Goal: Task Accomplishment & Management: Manage account settings

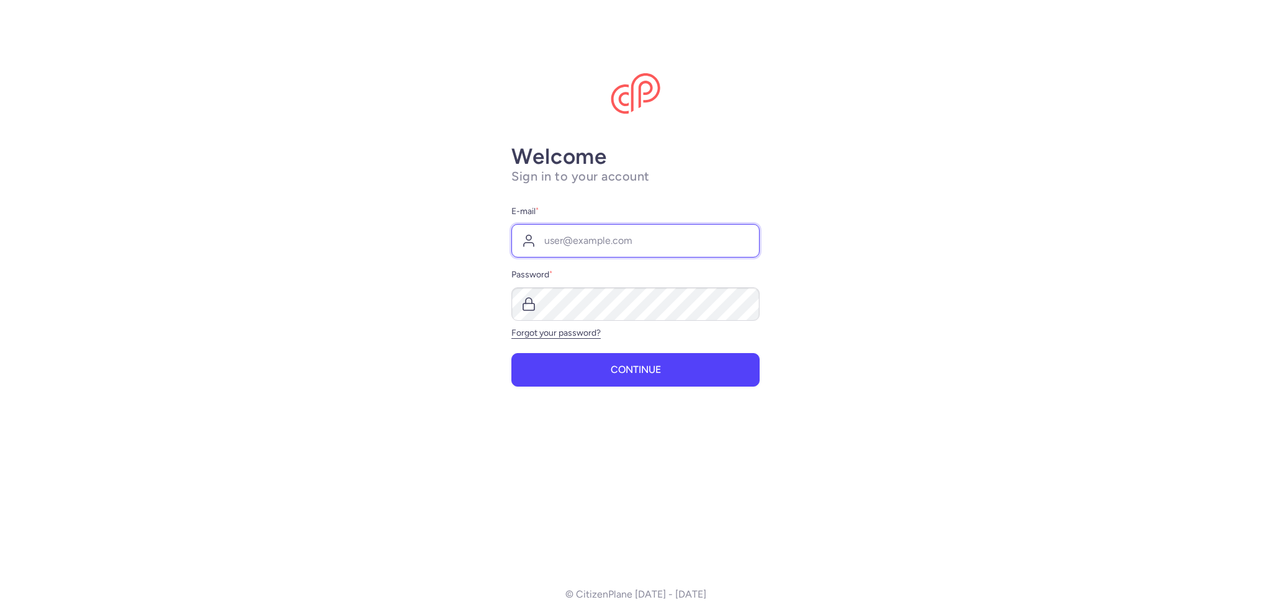
click at [566, 236] on input "E-mail *" at bounding box center [635, 241] width 248 height 34
type input "[EMAIL_ADDRESS][DOMAIN_NAME]"
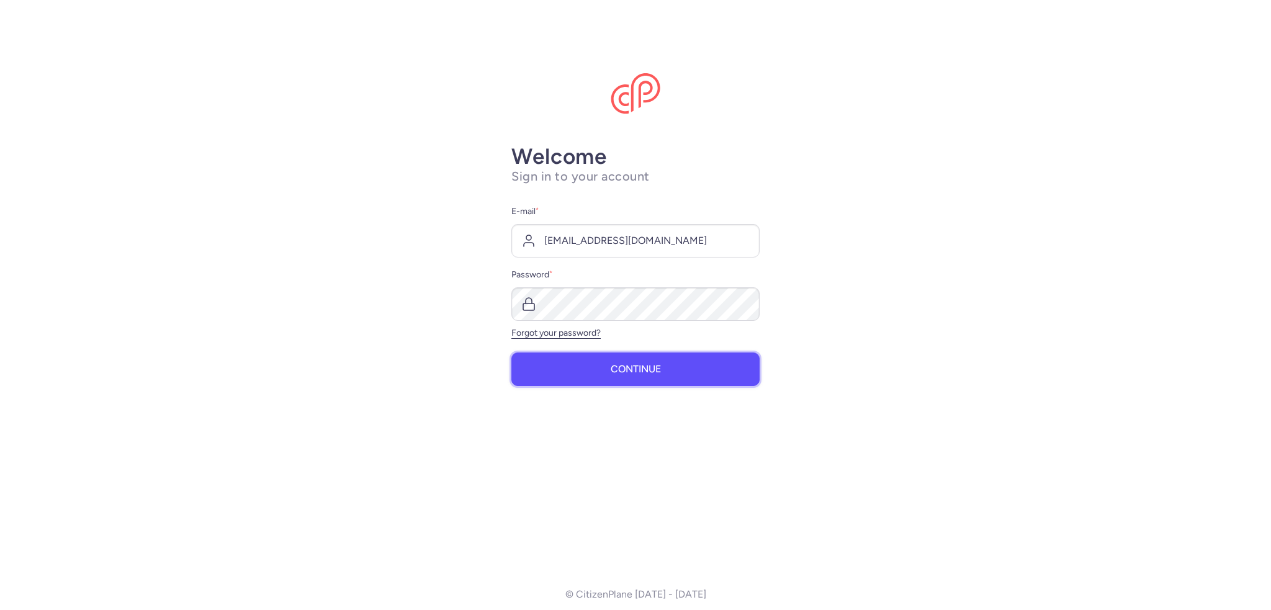
click at [648, 374] on span "Continue" at bounding box center [636, 369] width 50 height 11
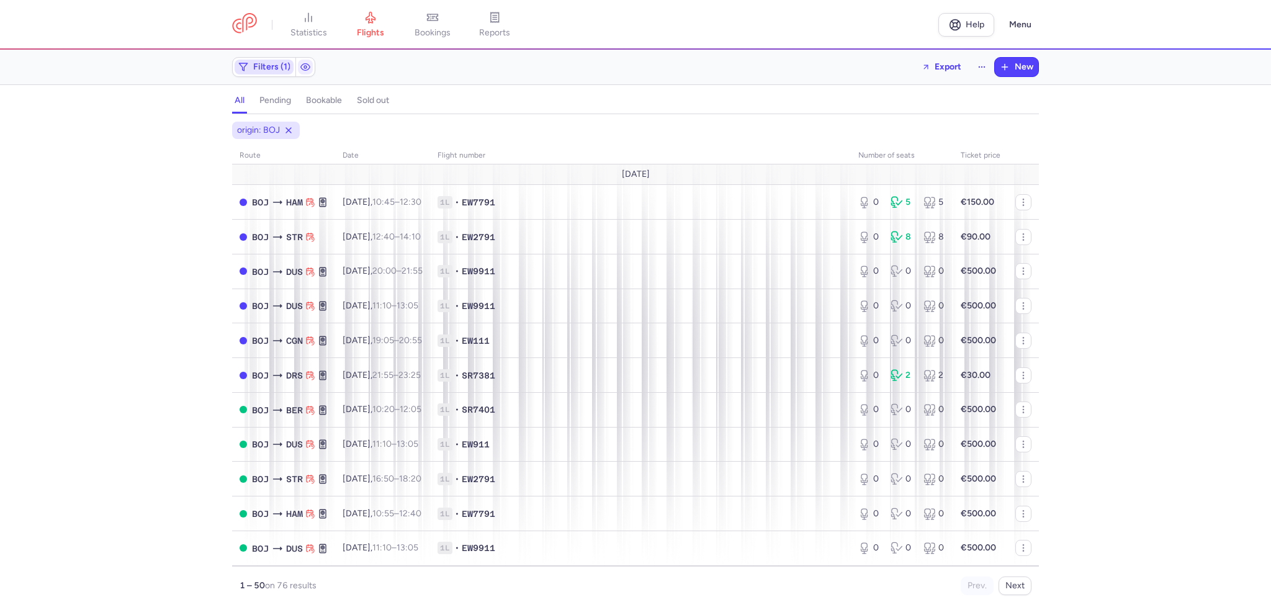
click at [267, 66] on span "Filters (1)" at bounding box center [271, 67] width 37 height 10
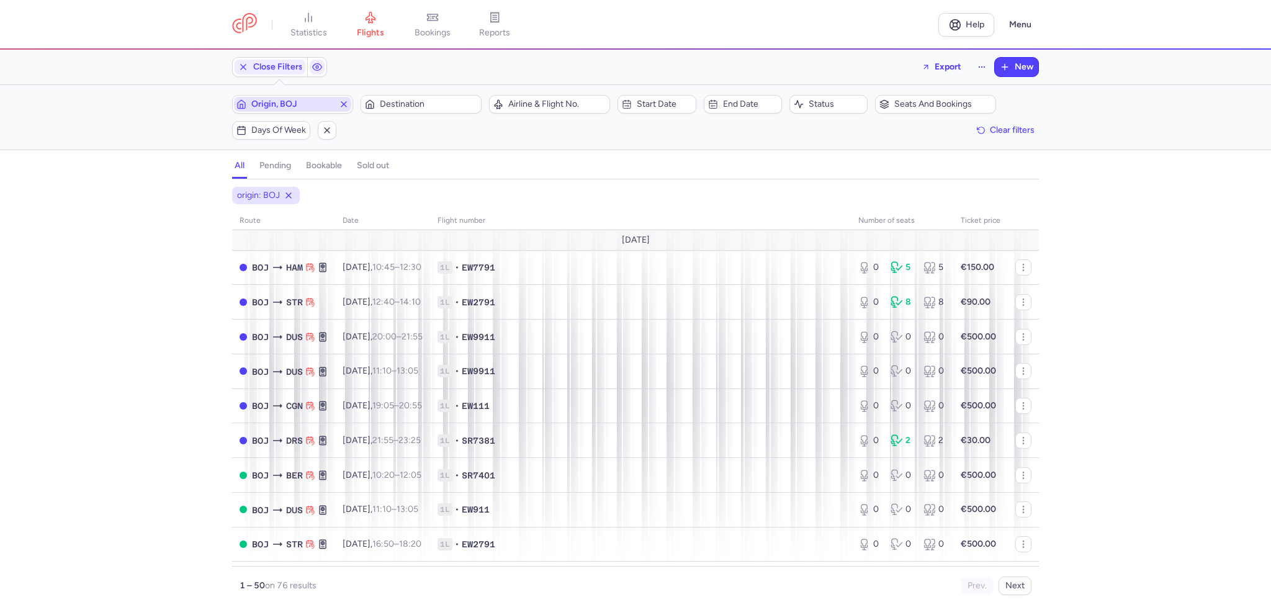
click at [266, 101] on span "Origin, BOJ" at bounding box center [292, 104] width 83 height 10
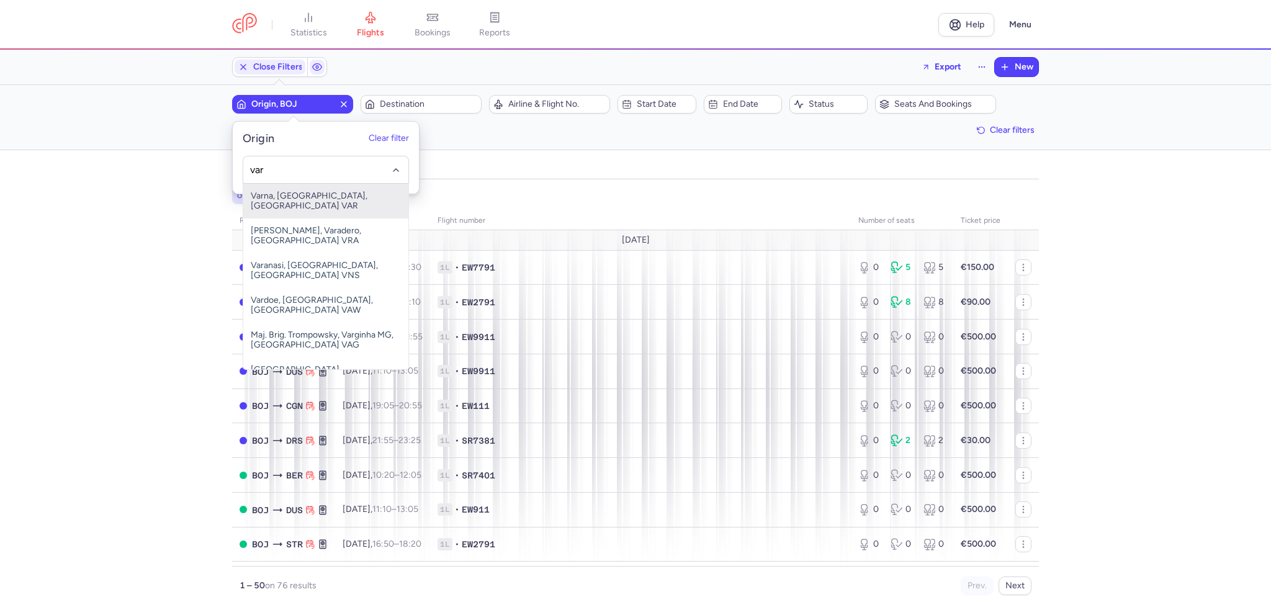
click at [278, 192] on span "Varna, [GEOGRAPHIC_DATA], [GEOGRAPHIC_DATA] VAR" at bounding box center [325, 201] width 165 height 35
type input "var"
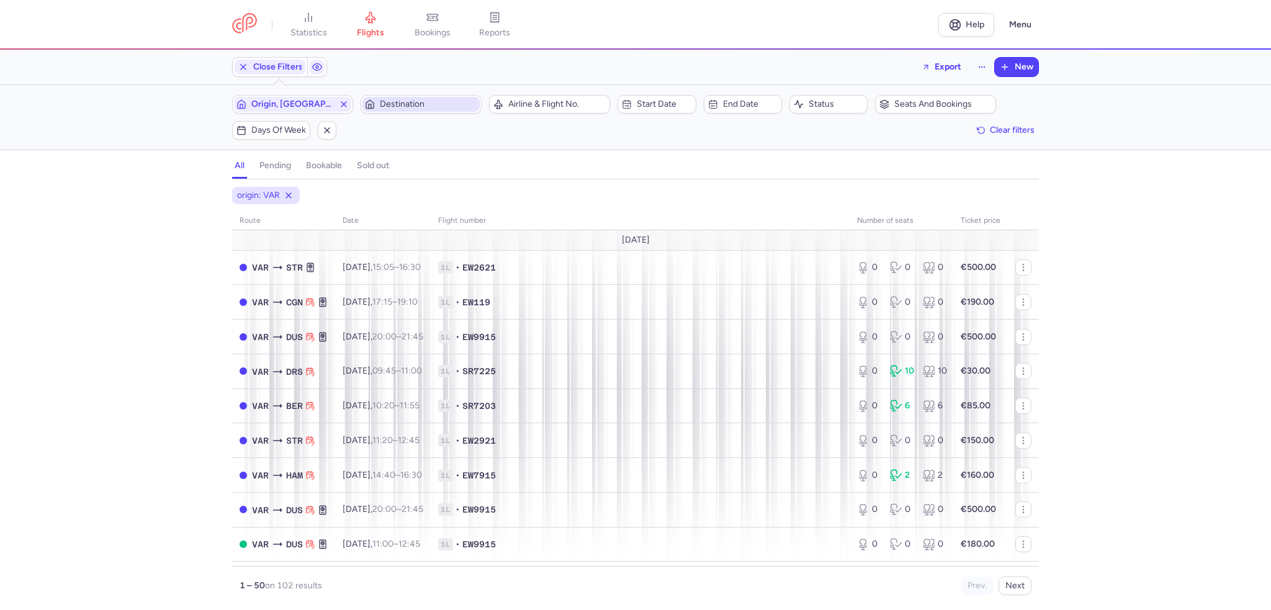
click at [395, 111] on span "Destination" at bounding box center [420, 104] width 117 height 15
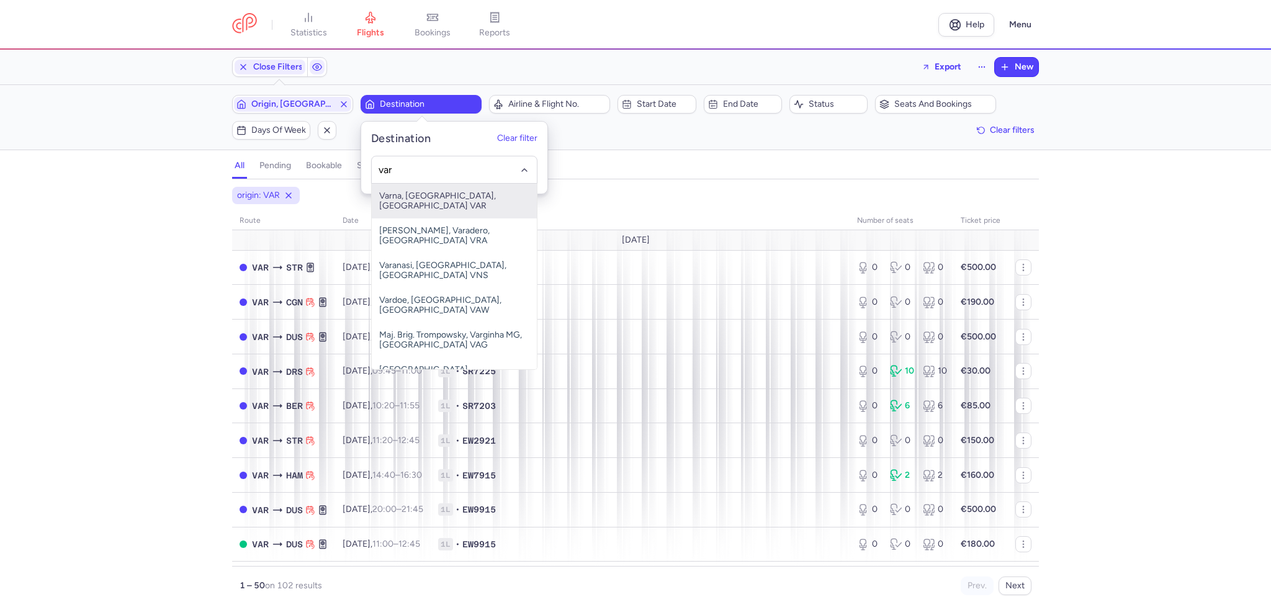
click at [405, 193] on span "Varna, [GEOGRAPHIC_DATA], [GEOGRAPHIC_DATA] VAR" at bounding box center [454, 201] width 165 height 35
type input "var"
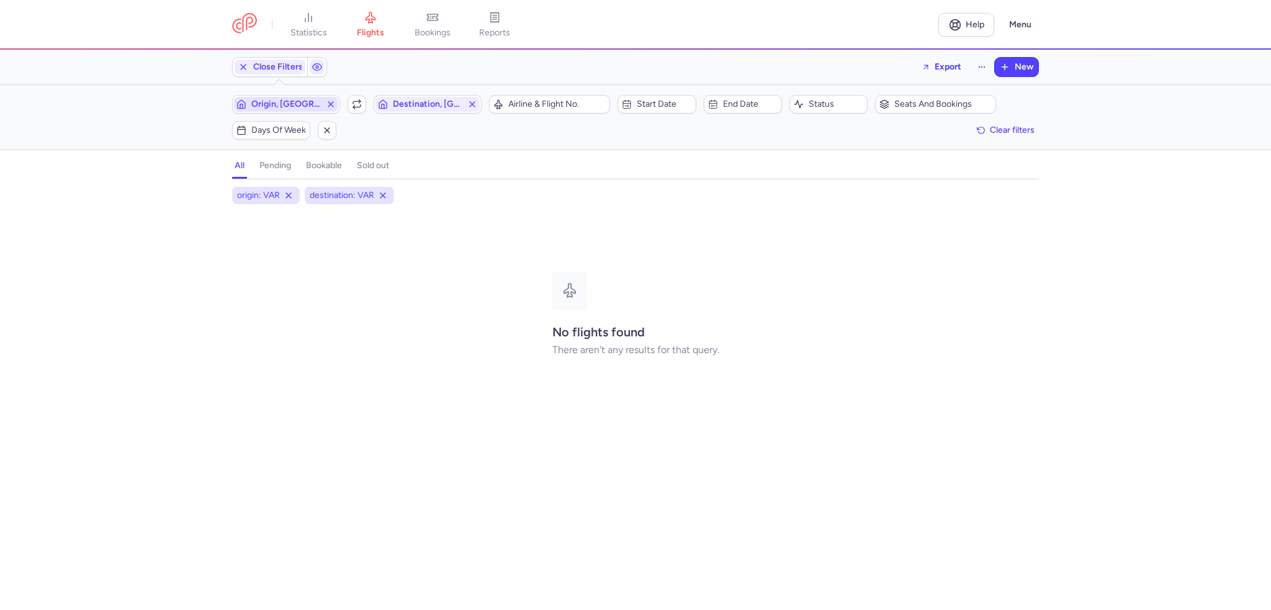
click at [329, 106] on line "button" at bounding box center [330, 104] width 5 height 5
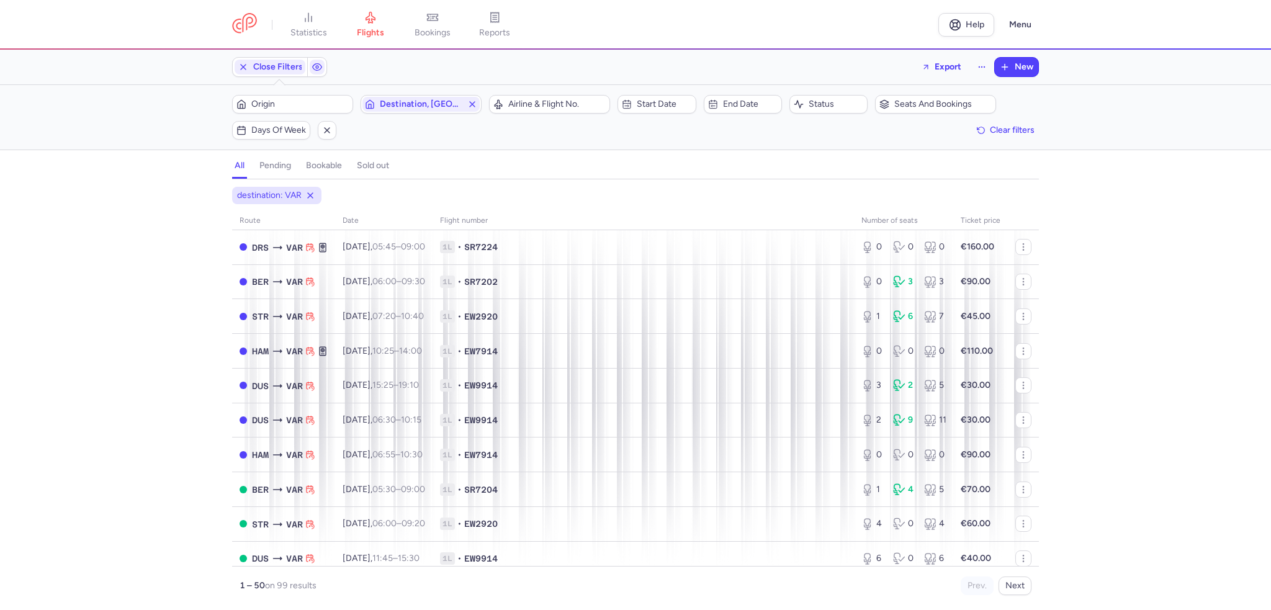
scroll to position [186, 0]
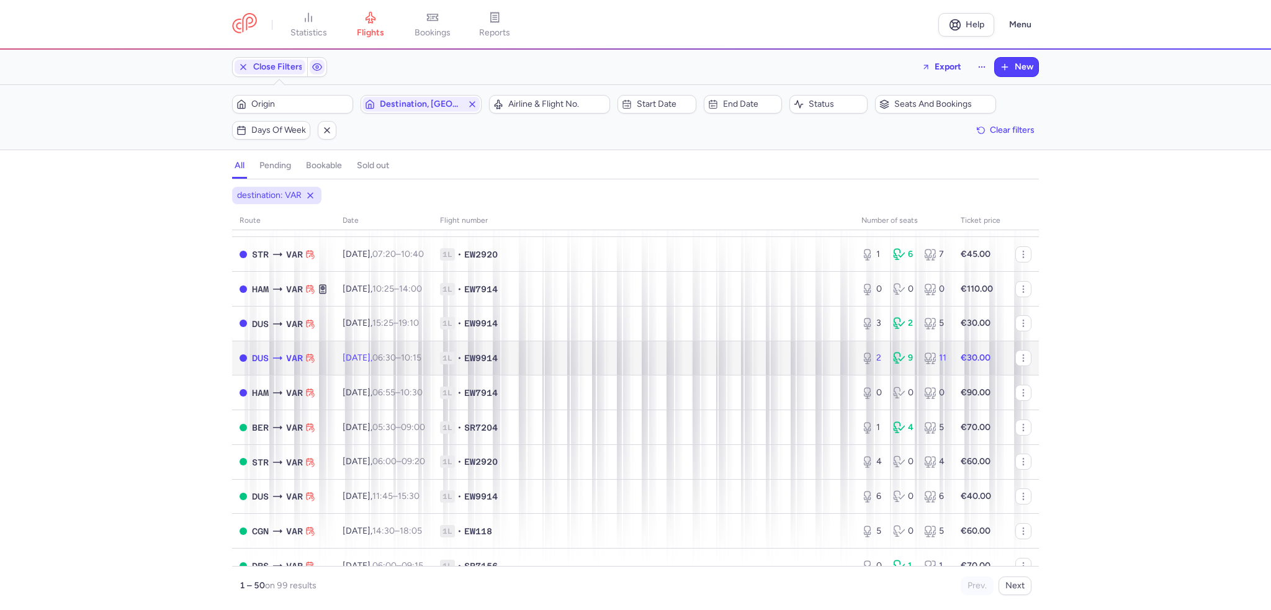
click at [388, 363] on span "[DATE] 06:30 – 10:15 +0" at bounding box center [382, 358] width 79 height 11
select select "days"
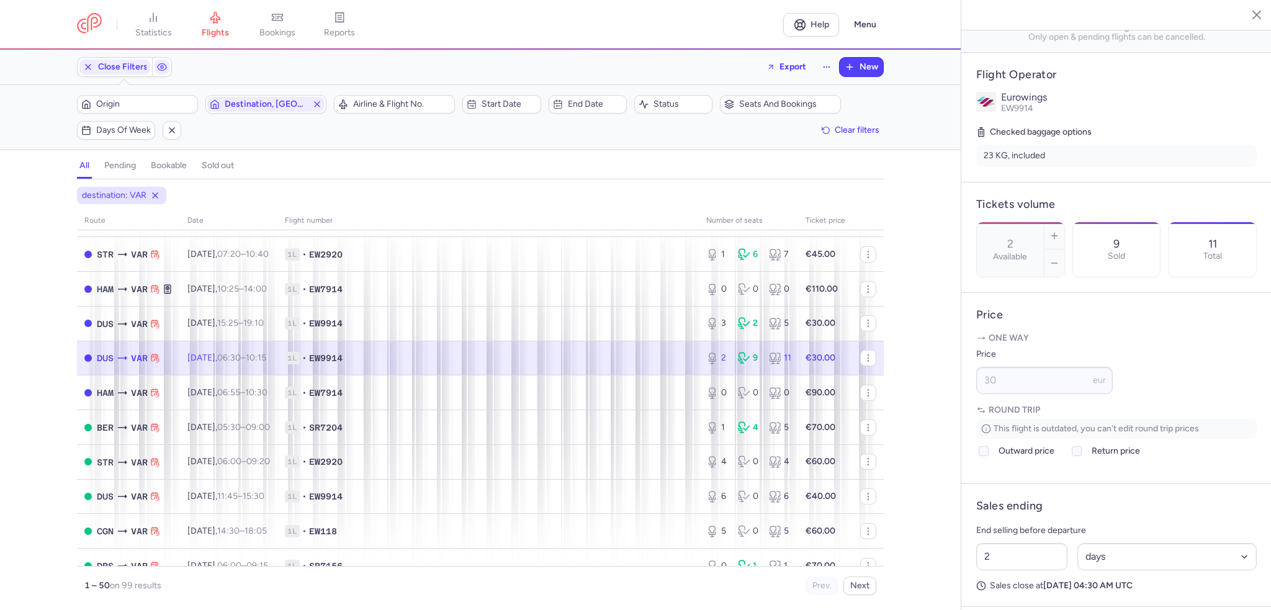
scroll to position [248, 0]
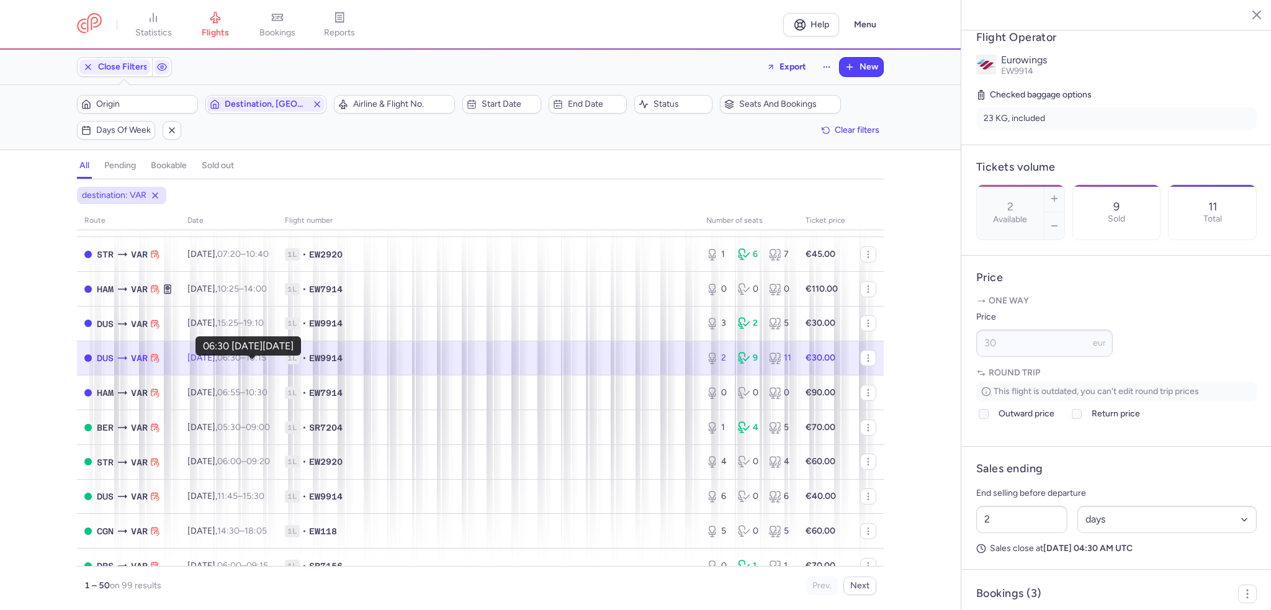
click at [241, 363] on time "06:30" at bounding box center [229, 358] width 24 height 11
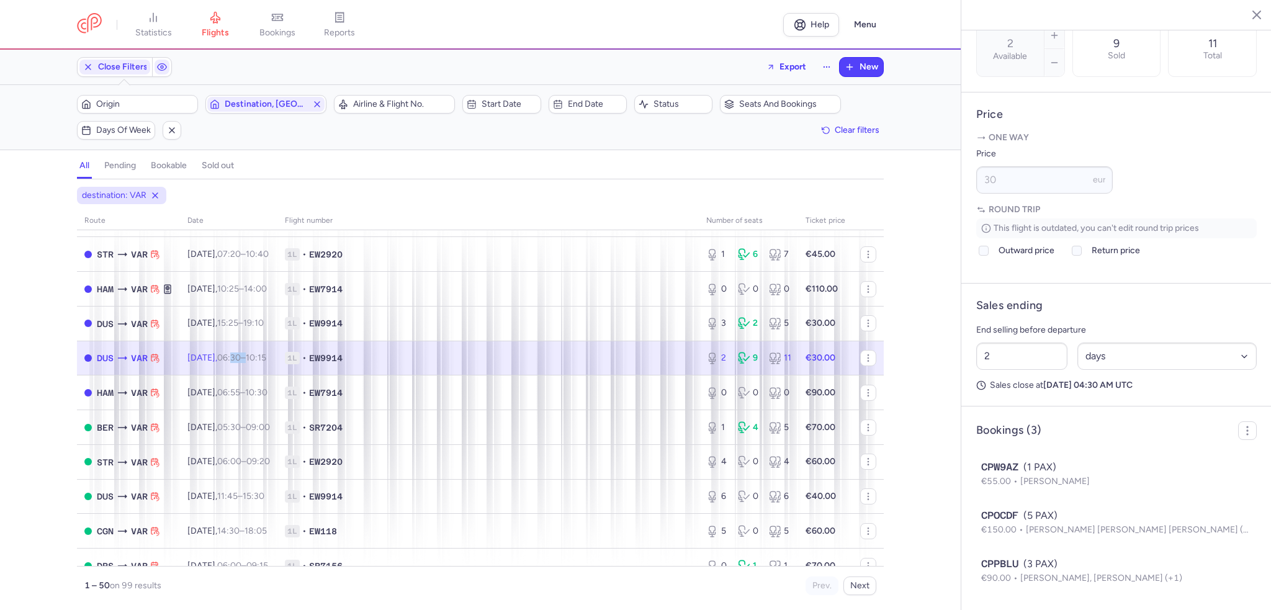
scroll to position [444, 0]
drag, startPoint x: 1000, startPoint y: 359, endPoint x: 932, endPoint y: 364, distance: 69.1
click at [932, 364] on div "statistics flights bookings reports Help Menu Close Filters Export New Filters …" at bounding box center [635, 305] width 1271 height 610
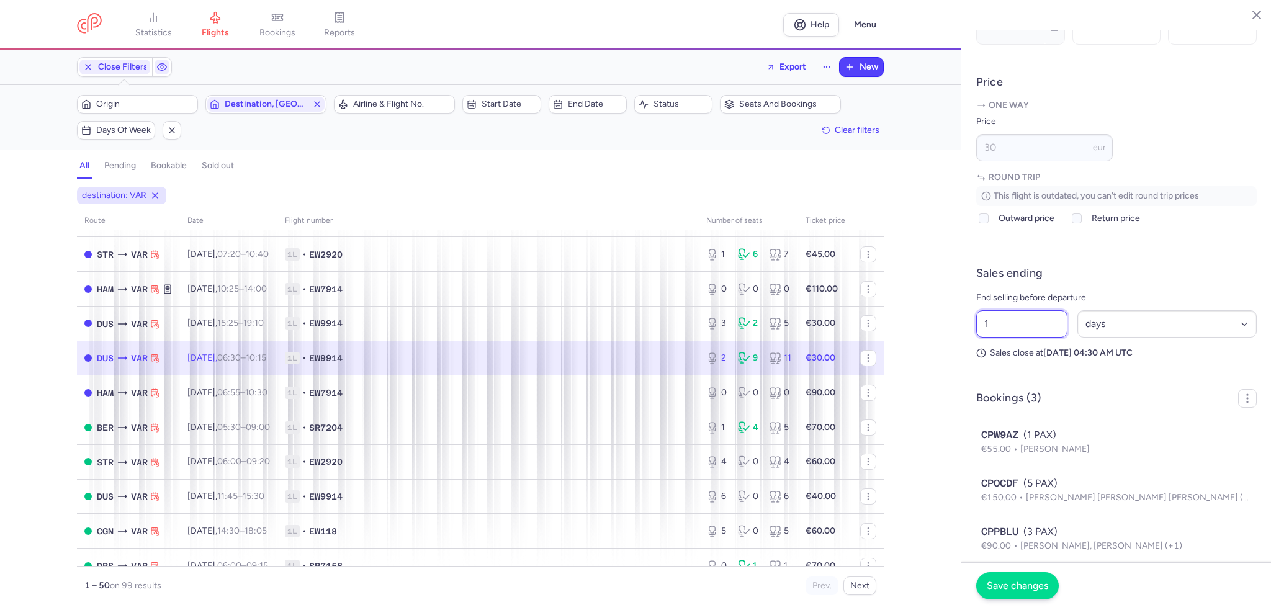
type input "1"
click at [1033, 590] on span "Save changes" at bounding box center [1017, 585] width 61 height 11
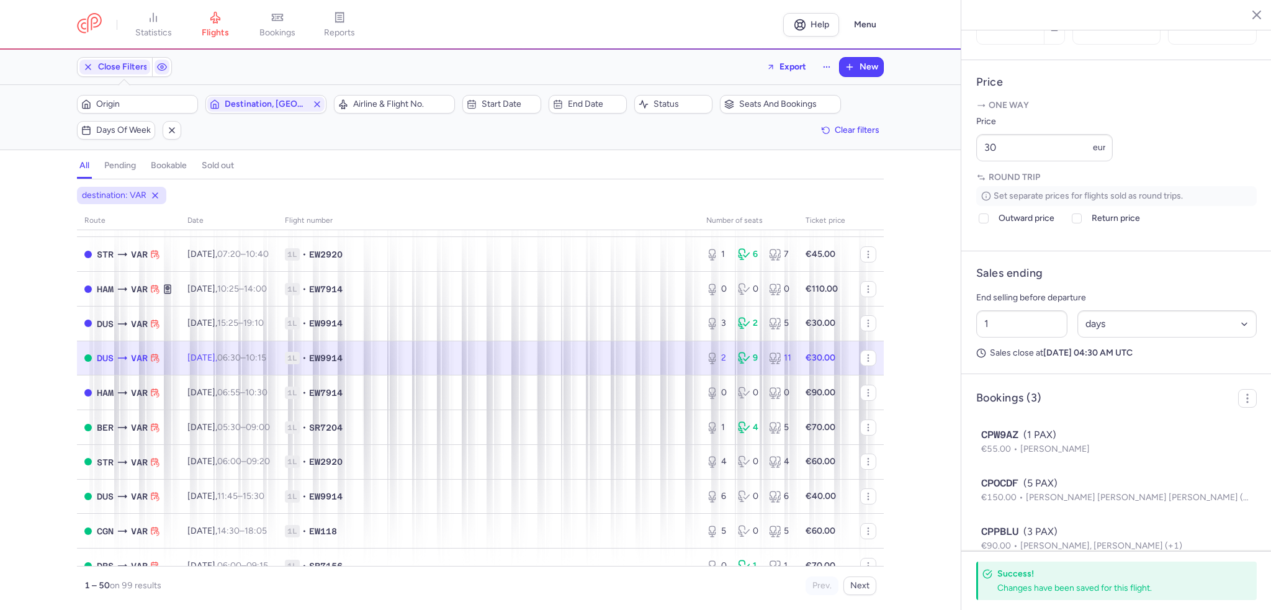
click at [209, 363] on span "[DATE] 06:30 – 10:15 +0" at bounding box center [226, 358] width 79 height 11
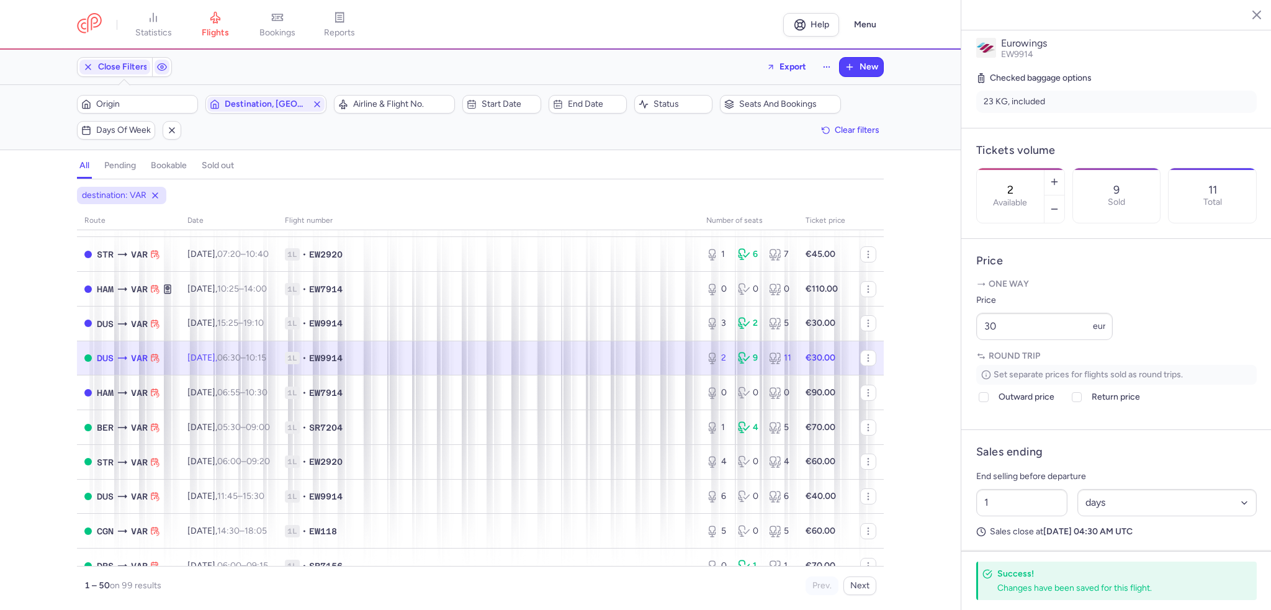
scroll to position [258, 0]
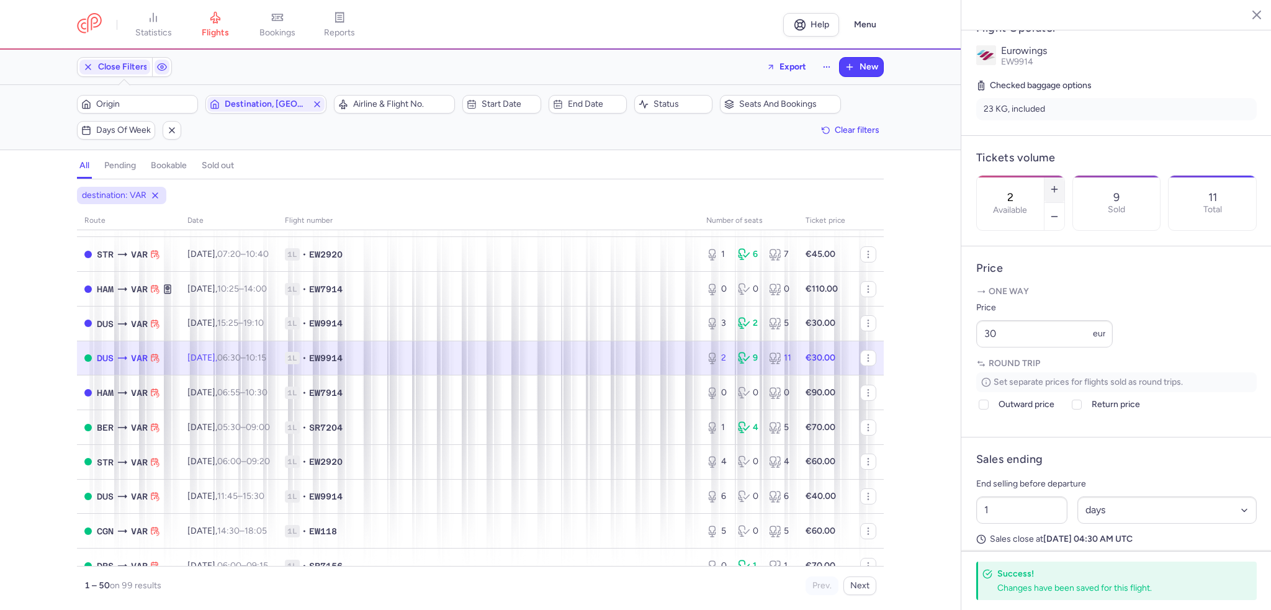
click at [1059, 184] on icon "button" at bounding box center [1054, 189] width 10 height 10
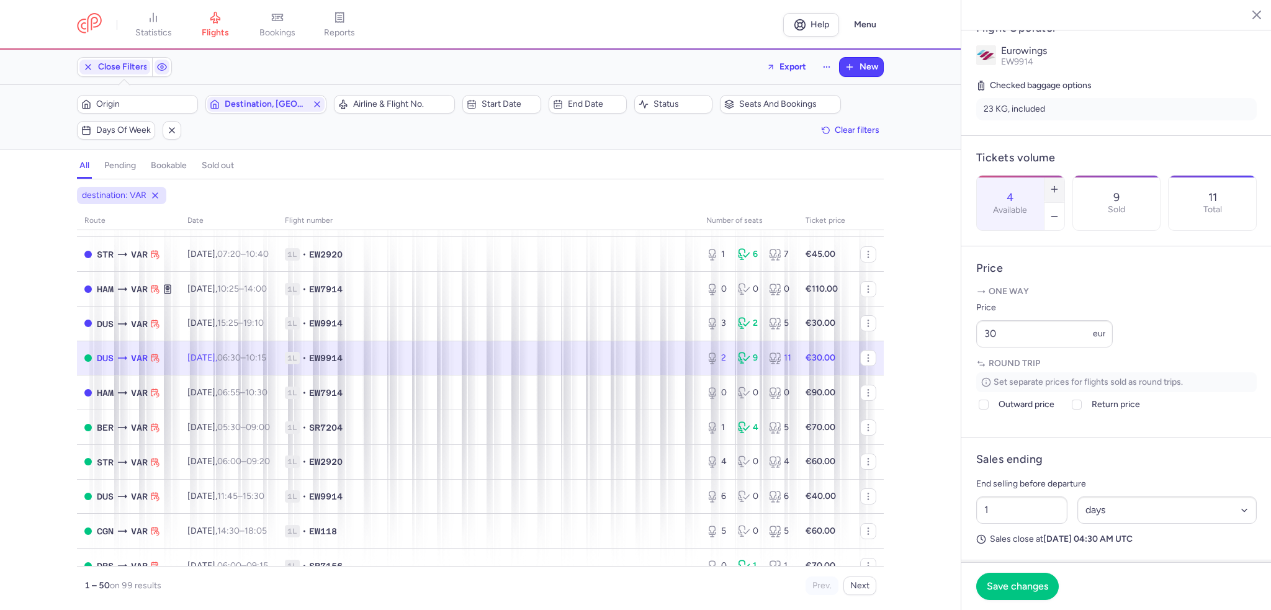
click at [1059, 184] on icon "button" at bounding box center [1054, 189] width 10 height 10
type input "6"
click at [1023, 597] on button "Save changes" at bounding box center [1017, 585] width 83 height 27
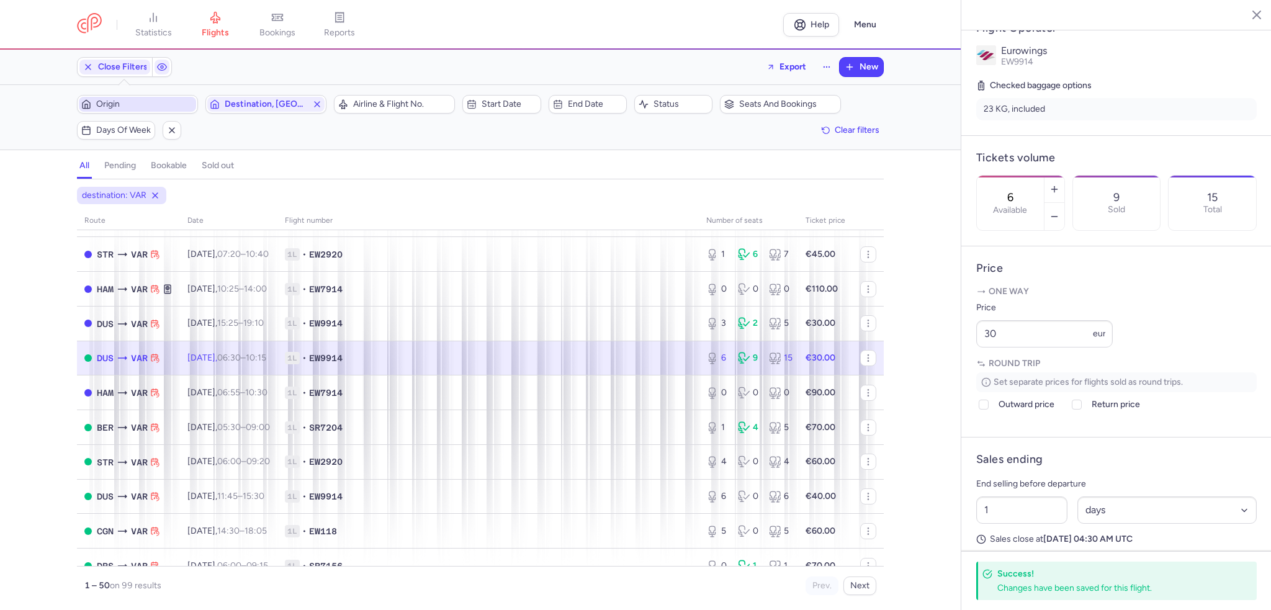
click at [138, 106] on span "Origin" at bounding box center [144, 104] width 97 height 10
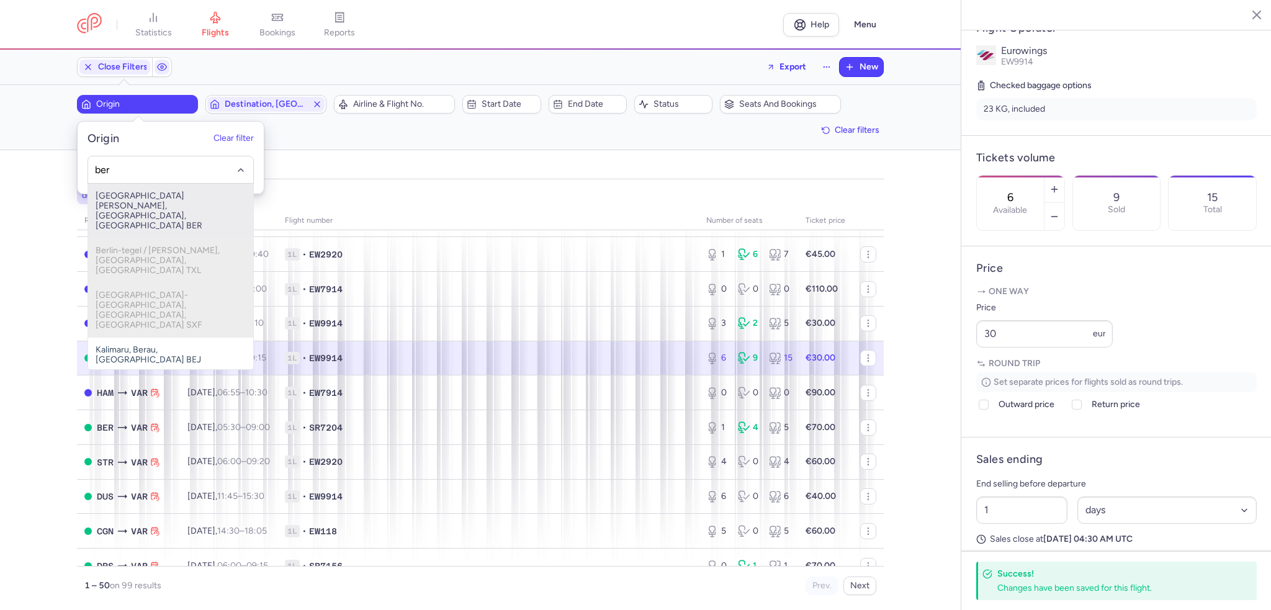
click at [128, 196] on span "[GEOGRAPHIC_DATA][PERSON_NAME], [GEOGRAPHIC_DATA], [GEOGRAPHIC_DATA] BER" at bounding box center [170, 211] width 165 height 55
type input "ber"
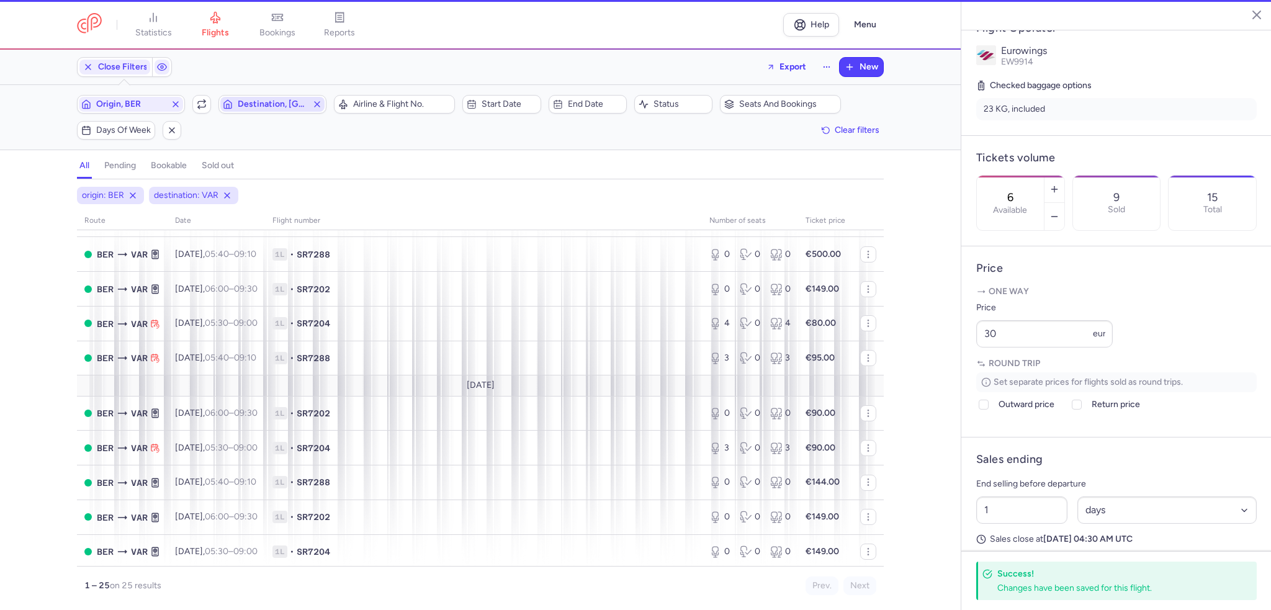
click at [271, 102] on span "Destination, [GEOGRAPHIC_DATA]" at bounding box center [273, 104] width 70 height 10
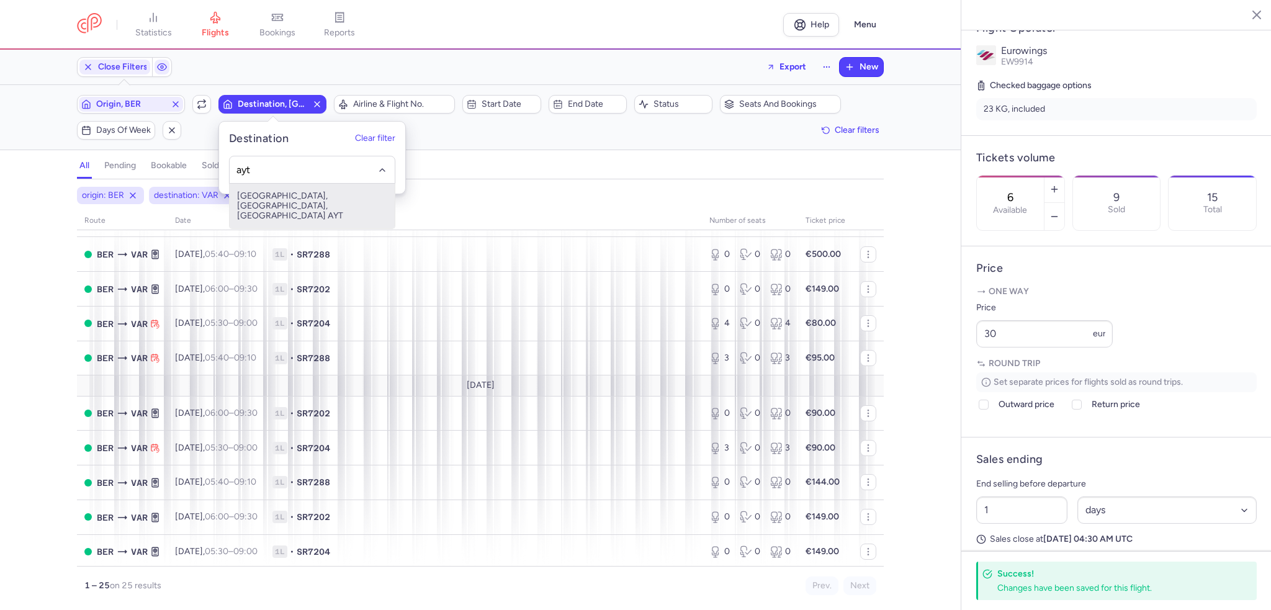
click at [269, 193] on span "[GEOGRAPHIC_DATA], [GEOGRAPHIC_DATA], [GEOGRAPHIC_DATA] AYT" at bounding box center [312, 206] width 165 height 45
type input "ayt"
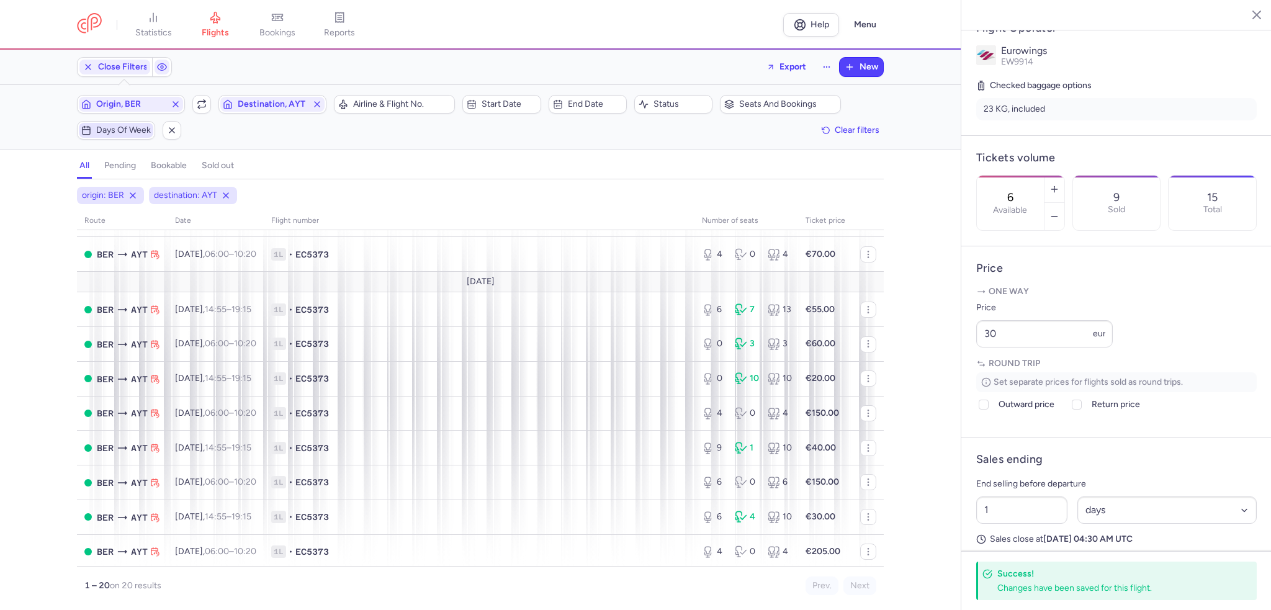
click at [127, 129] on span "Days of week" at bounding box center [123, 130] width 55 height 10
click at [123, 188] on input "T" at bounding box center [120, 190] width 19 height 19
checkbox input "true"
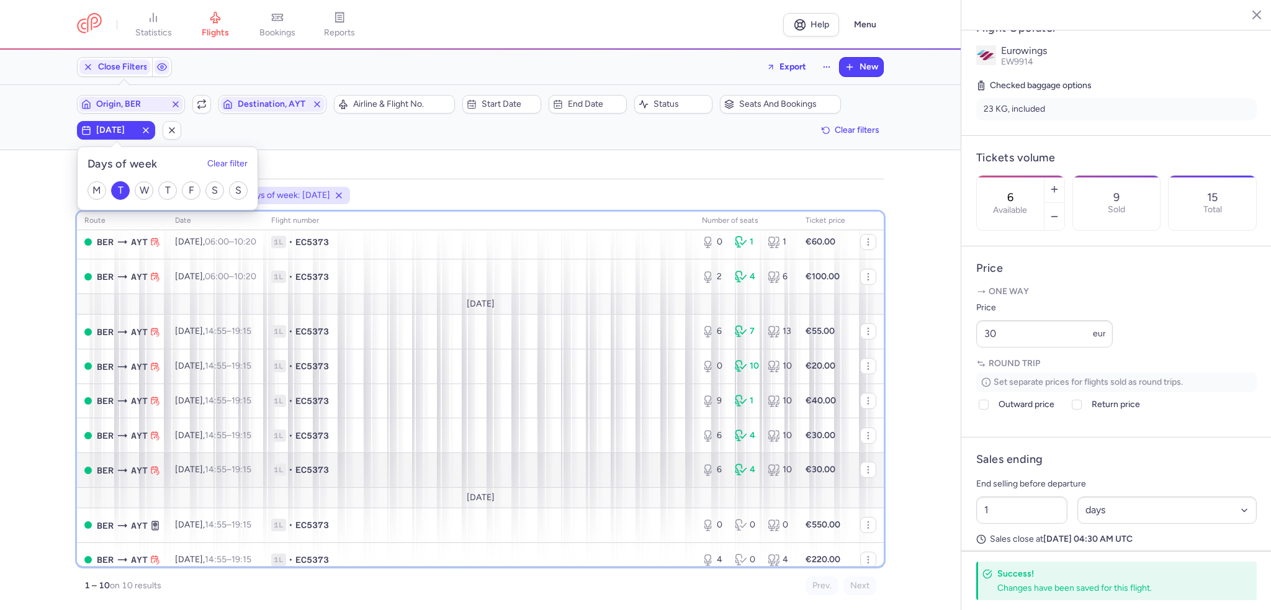
scroll to position [62, 0]
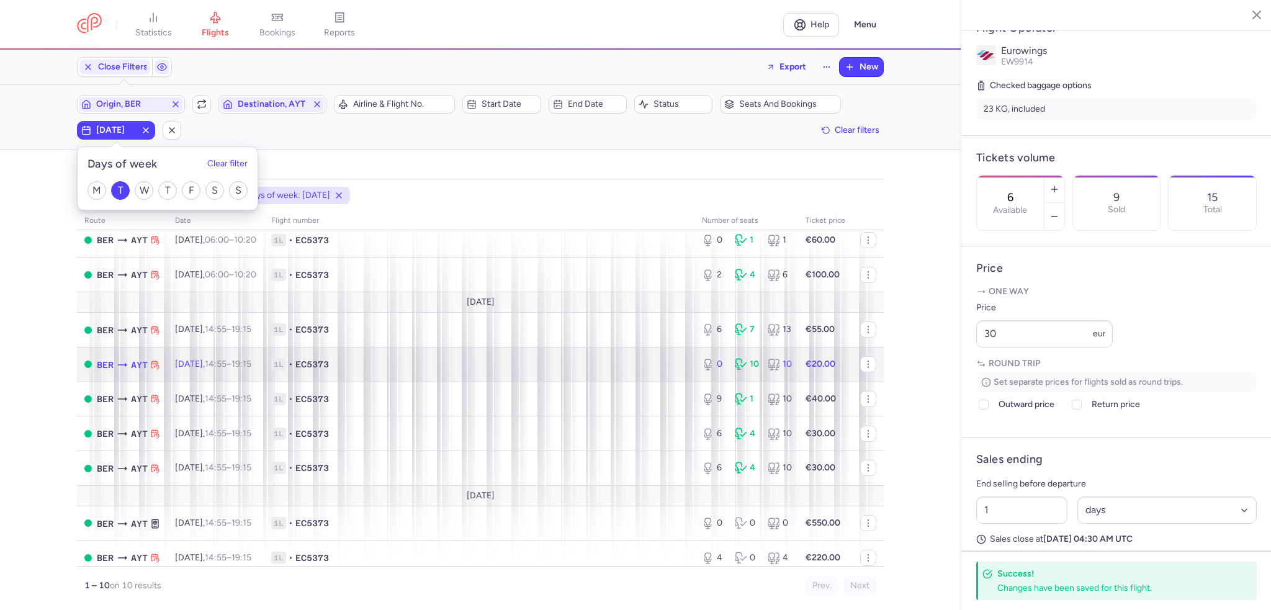
click at [287, 364] on td "1L • EC5373" at bounding box center [479, 364] width 431 height 35
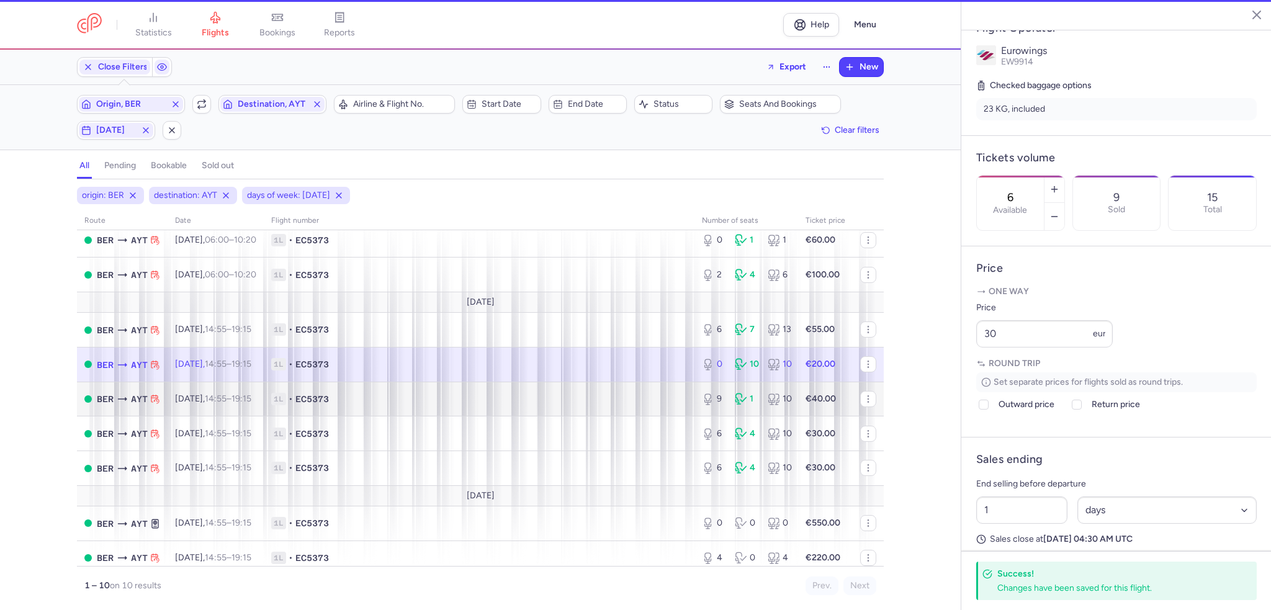
type input "0"
type input "2"
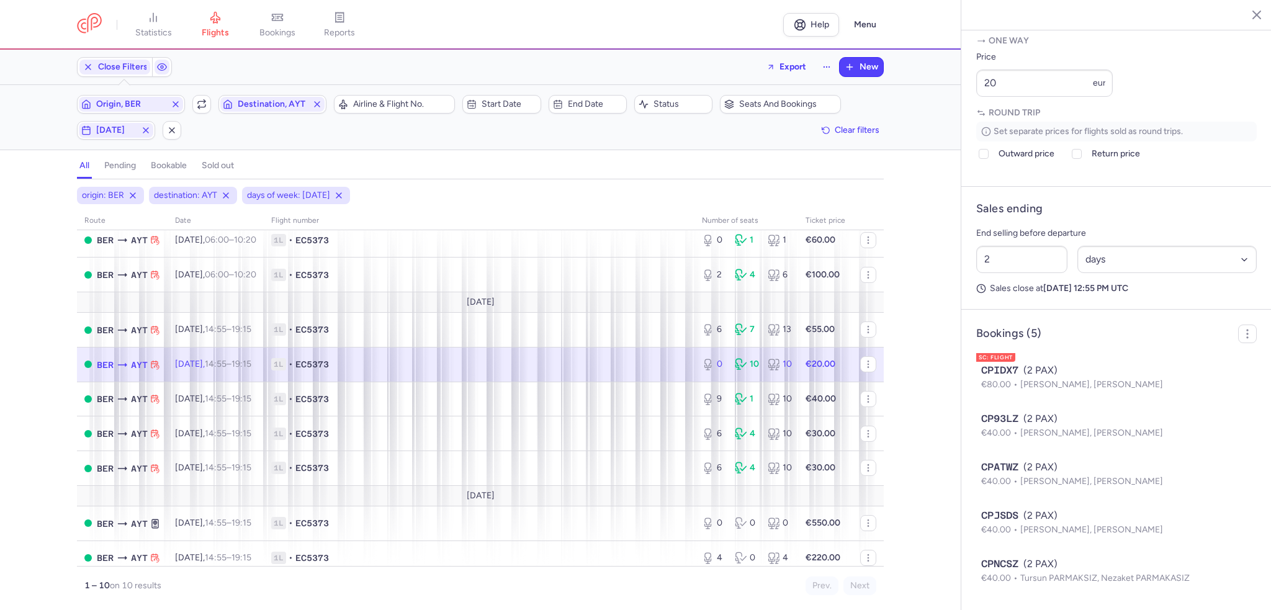
scroll to position [541, 0]
